Goal: Information Seeking & Learning: Learn about a topic

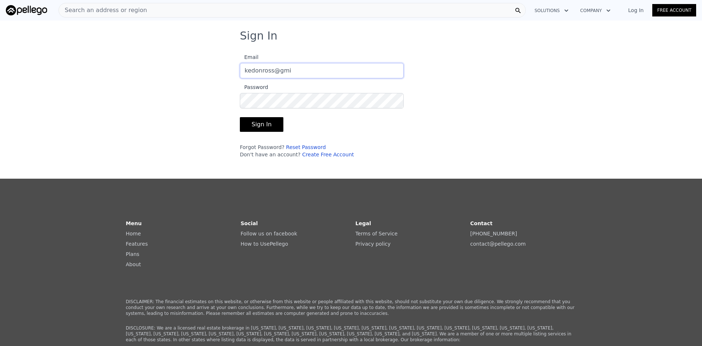
click at [321, 73] on input "kedonross@gmi" at bounding box center [322, 70] width 164 height 15
type input "[EMAIL_ADDRESS][DOMAIN_NAME]"
click at [240, 117] on button "Sign In" at bounding box center [262, 124] width 44 height 15
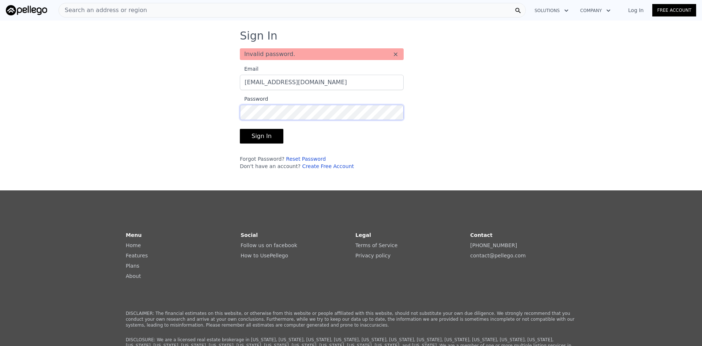
click at [240, 129] on button "Sign In" at bounding box center [262, 136] width 44 height 15
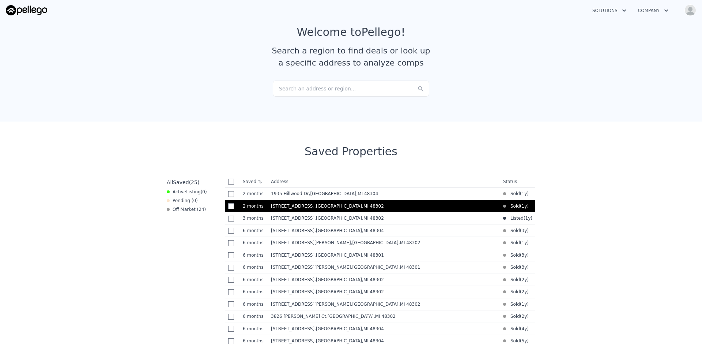
scroll to position [146, 0]
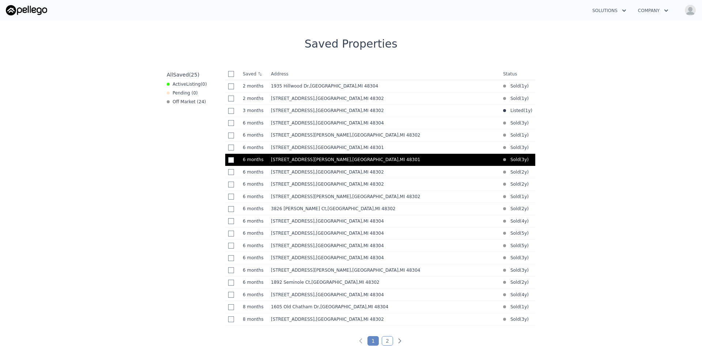
click at [330, 157] on td "[STREET_ADDRESS][PERSON_NAME]" at bounding box center [384, 160] width 232 height 12
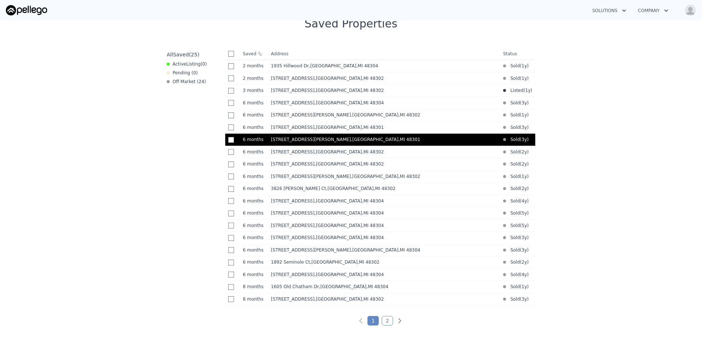
scroll to position [163, 0]
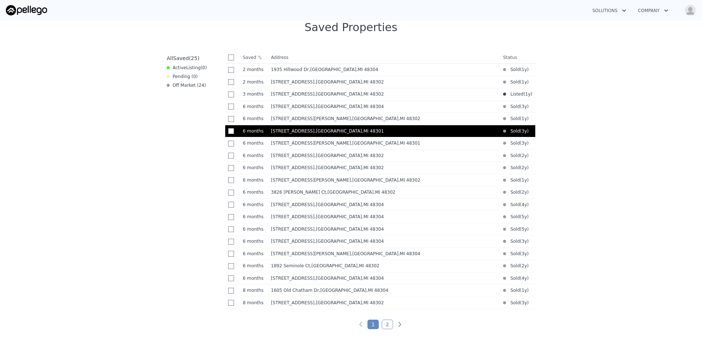
click at [258, 137] on td "6 months 6m" at bounding box center [254, 131] width 28 height 12
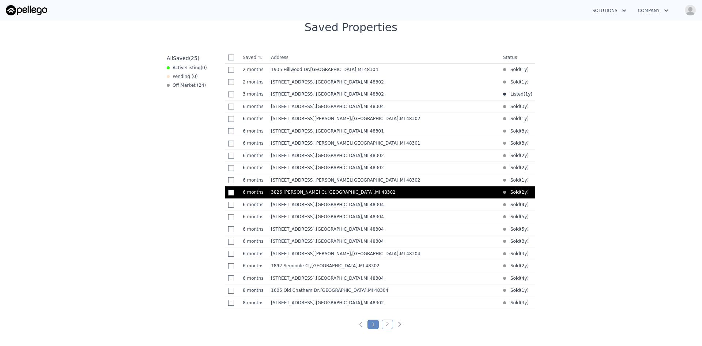
click at [326, 195] on span ", [GEOGRAPHIC_DATA]" at bounding box center [362, 191] width 72 height 5
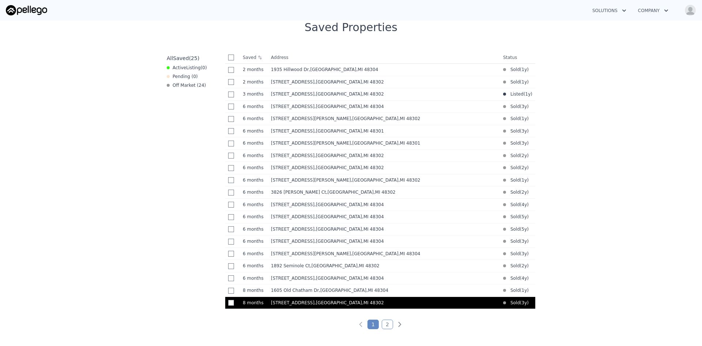
click at [314, 305] on span ", [GEOGRAPHIC_DATA]" at bounding box center [350, 302] width 72 height 5
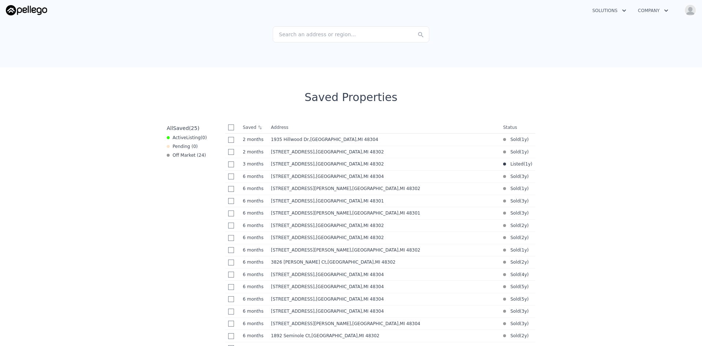
scroll to position [0, 0]
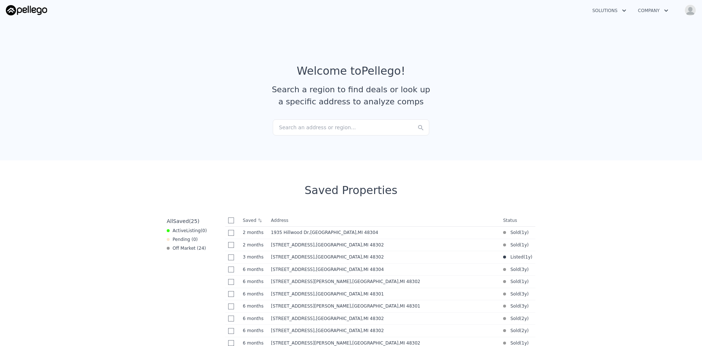
click at [352, 125] on div "Search an address or region..." at bounding box center [351, 127] width 156 height 16
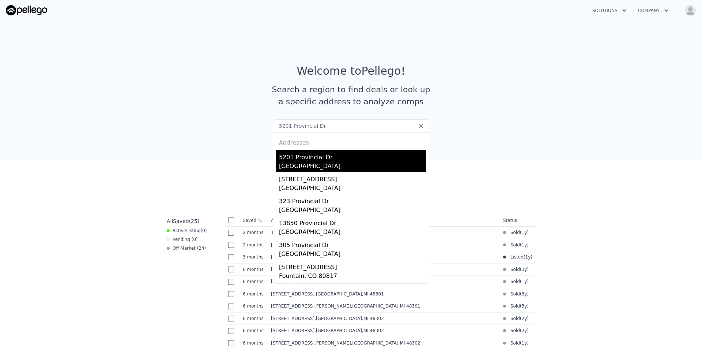
type input "5201 Provincial Dr"
click at [373, 165] on div "[GEOGRAPHIC_DATA]" at bounding box center [352, 167] width 147 height 10
